Goal: Task Accomplishment & Management: Use online tool/utility

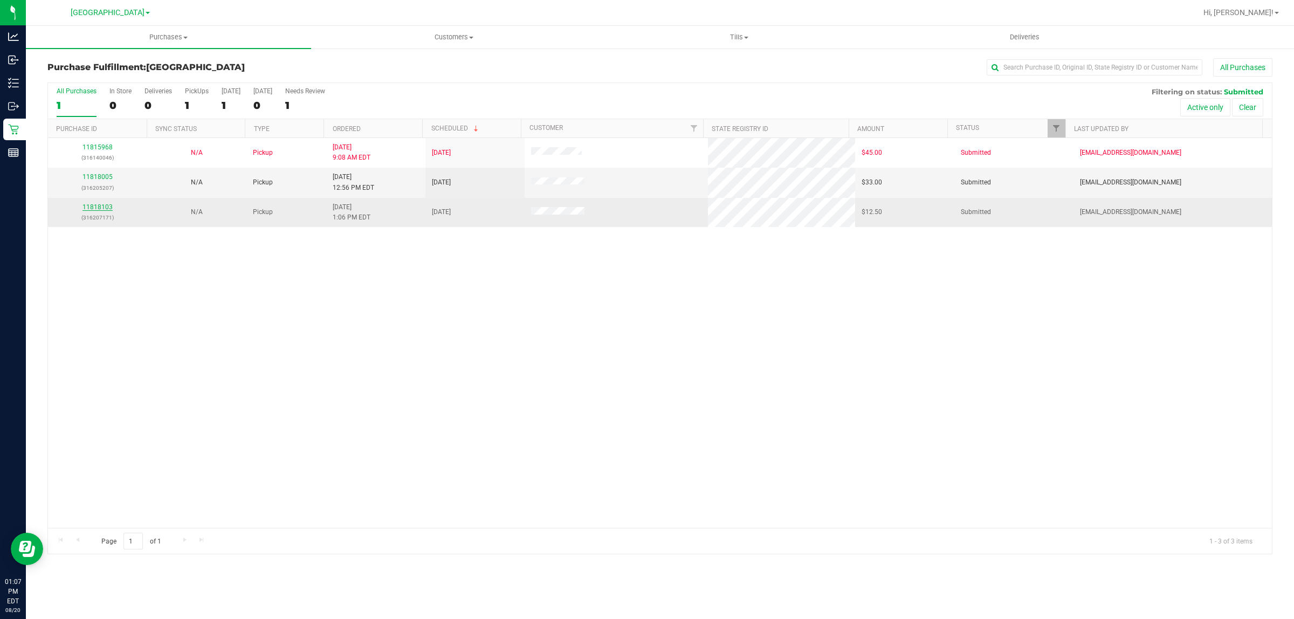
click at [104, 209] on link "11818103" at bounding box center [97, 207] width 30 height 8
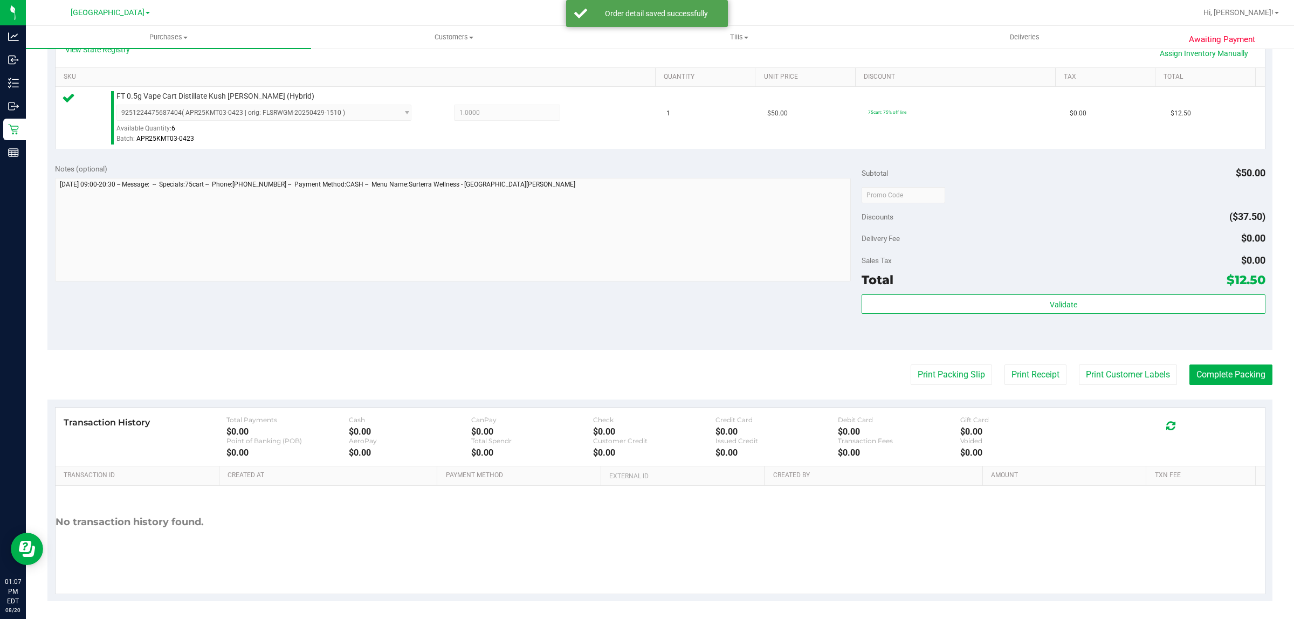
scroll to position [262, 0]
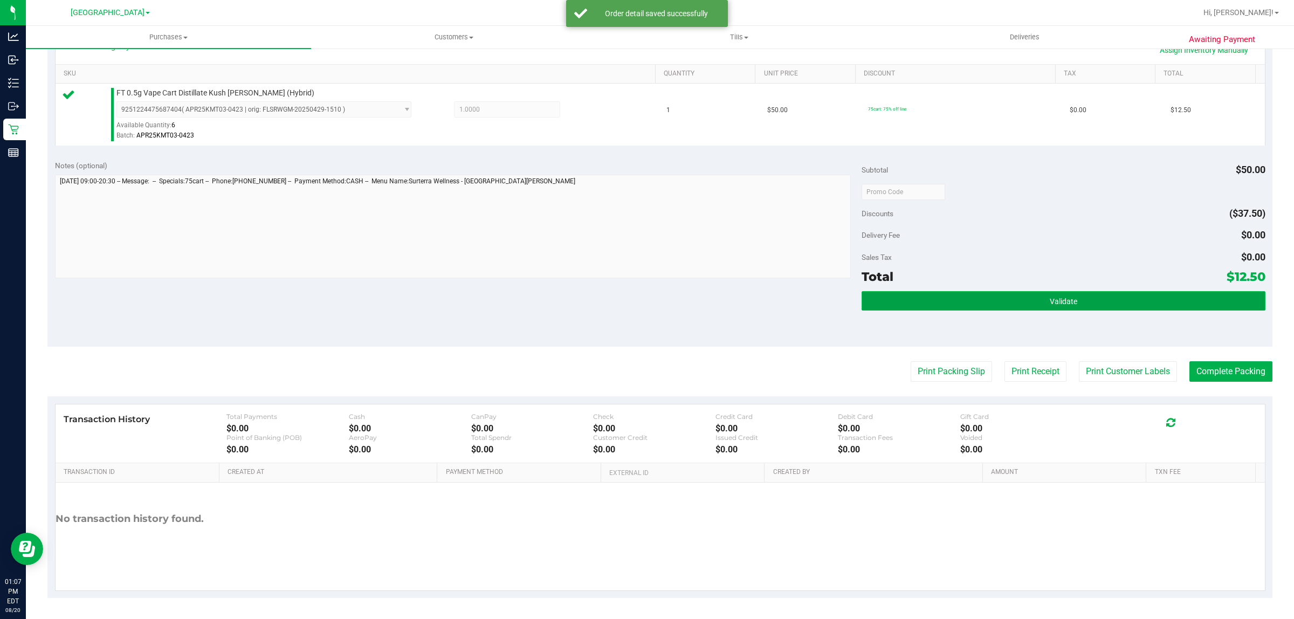
click at [1055, 303] on span "Validate" at bounding box center [1063, 301] width 27 height 9
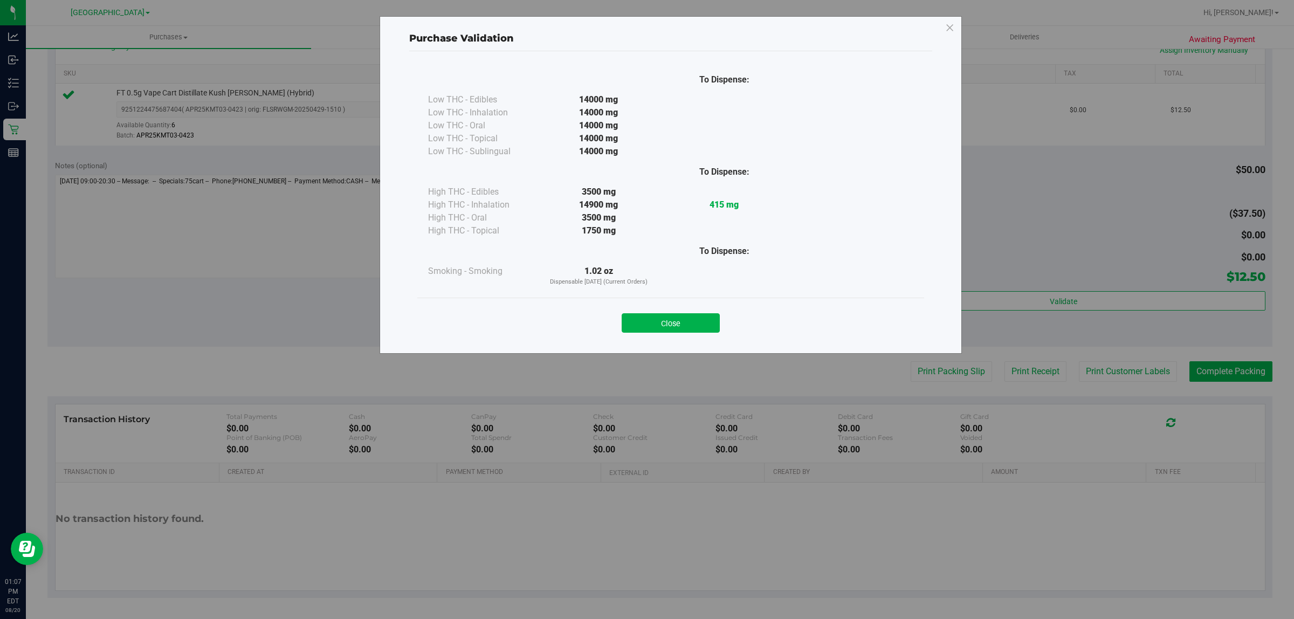
click at [681, 320] on button "Close" at bounding box center [671, 322] width 98 height 19
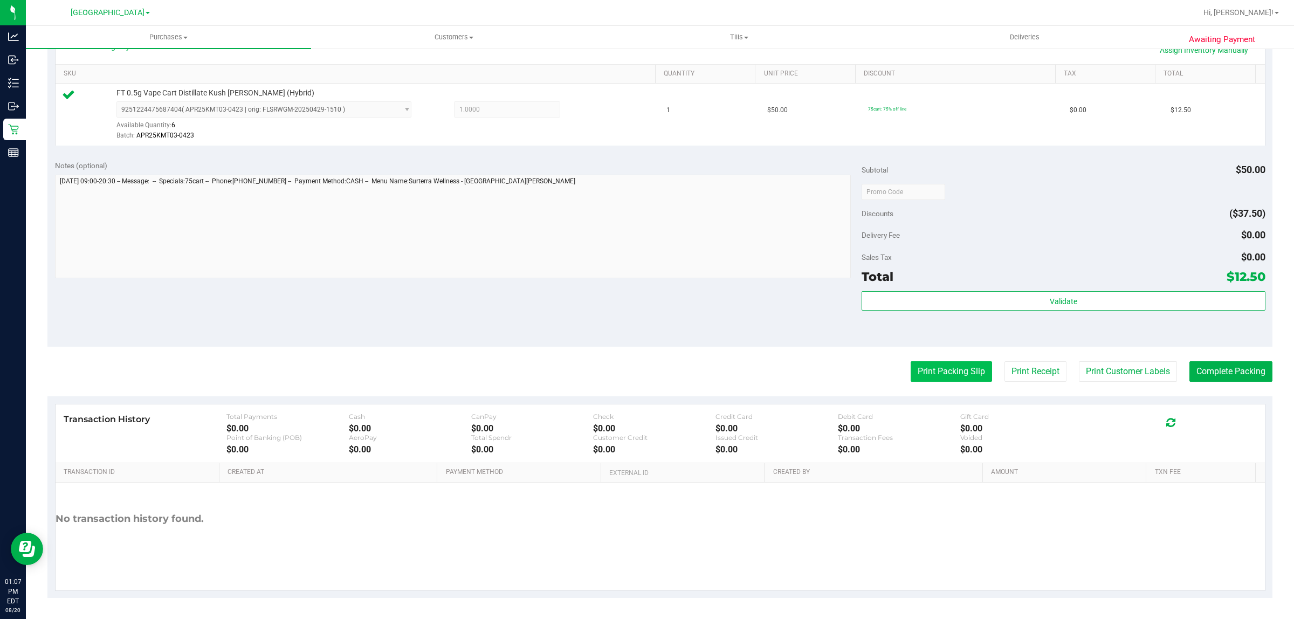
click at [965, 375] on button "Print Packing Slip" at bounding box center [951, 371] width 81 height 20
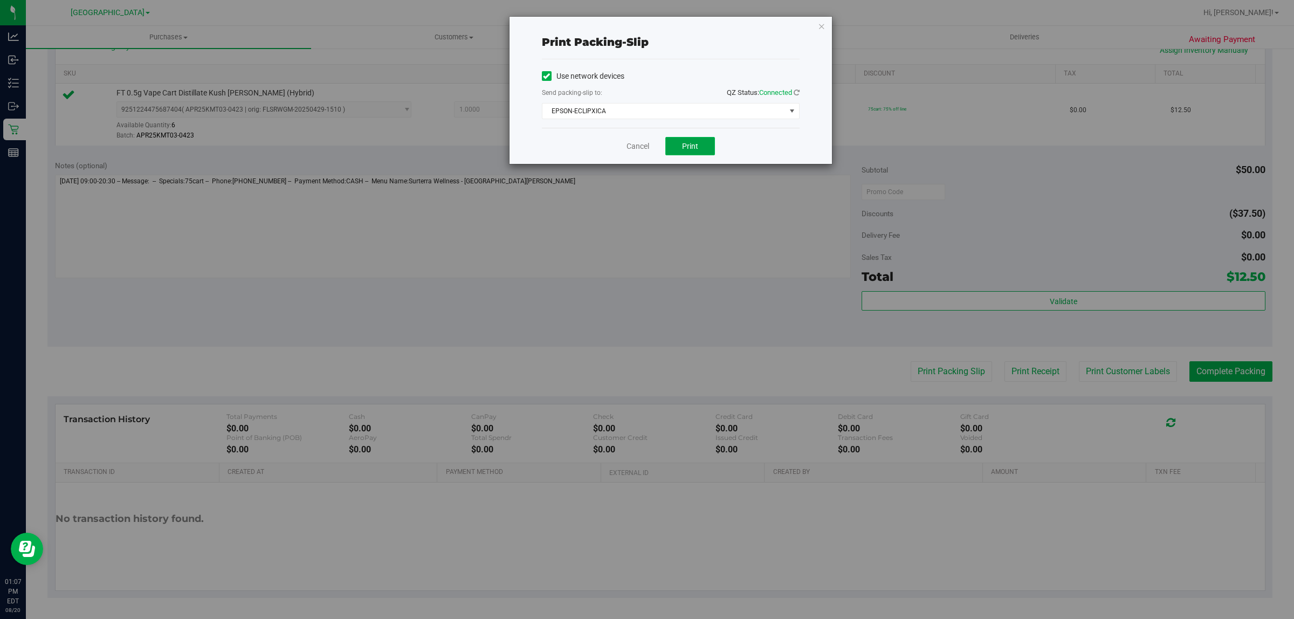
click at [700, 143] on button "Print" at bounding box center [690, 146] width 50 height 18
click at [629, 147] on link "Cancel" at bounding box center [637, 146] width 23 height 11
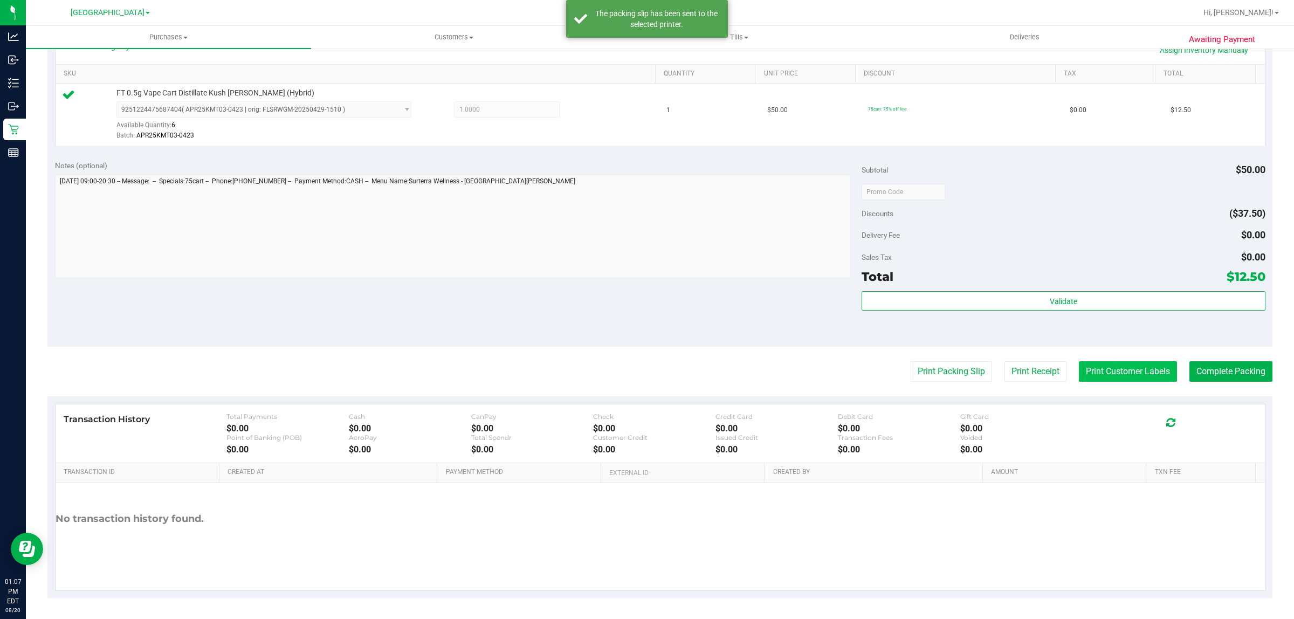
click at [1120, 371] on button "Print Customer Labels" at bounding box center [1128, 371] width 98 height 20
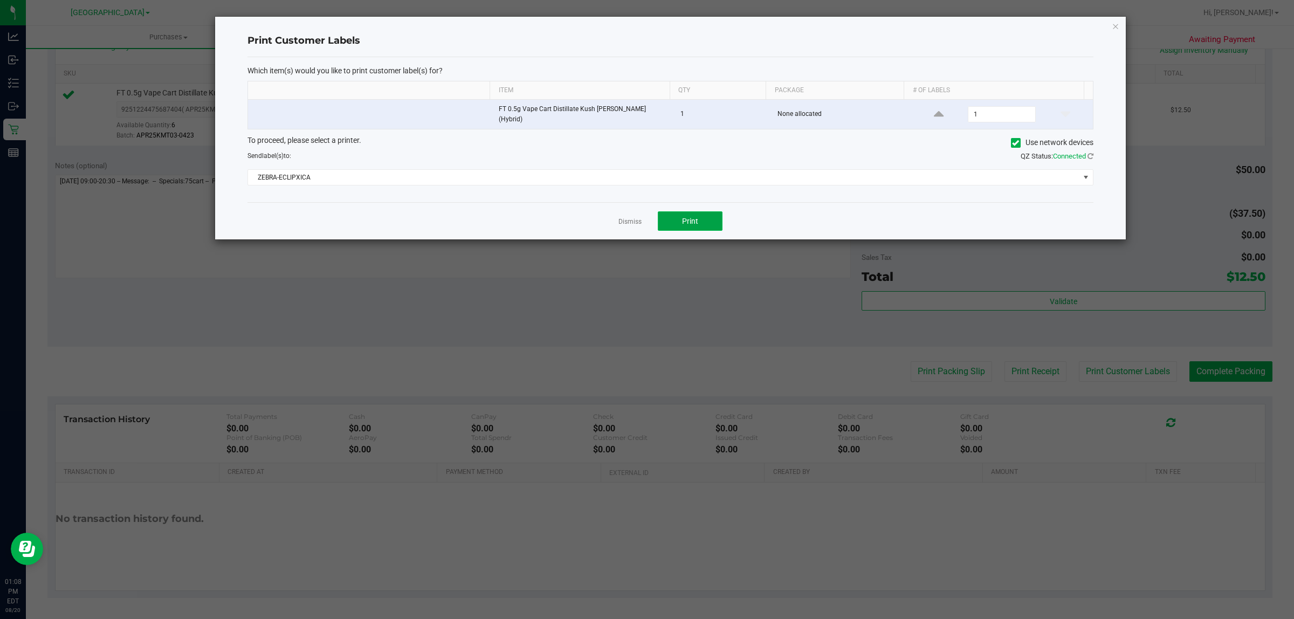
click at [709, 217] on button "Print" at bounding box center [690, 220] width 65 height 19
click at [632, 217] on link "Dismiss" at bounding box center [629, 221] width 23 height 9
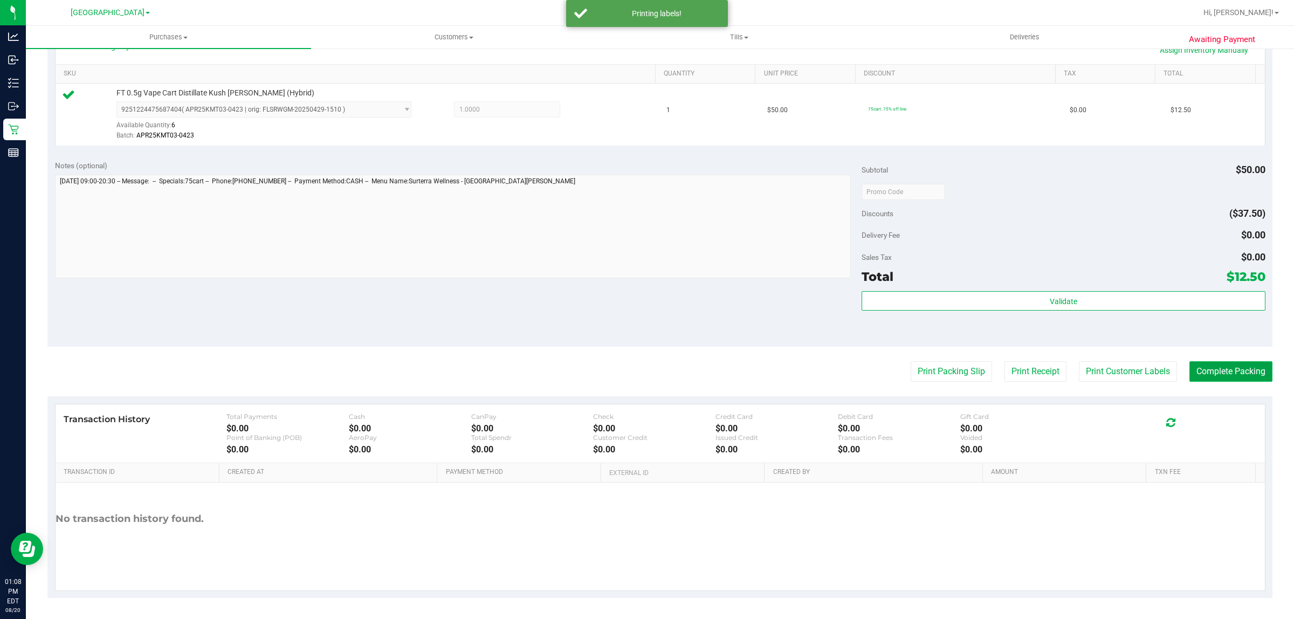
click at [1222, 370] on button "Complete Packing" at bounding box center [1230, 371] width 83 height 20
